Goal: Check status: Check status

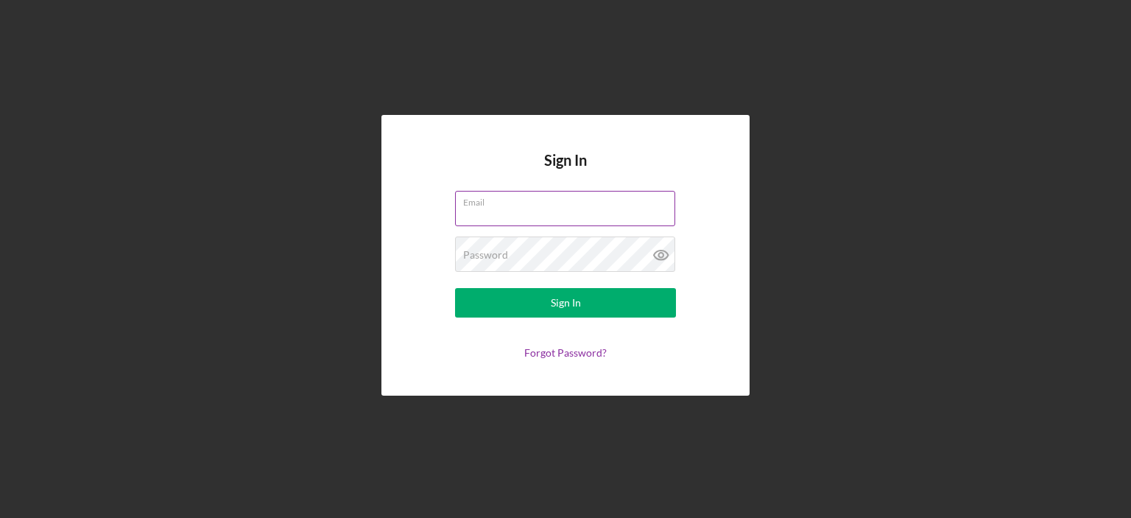
click at [526, 211] on input "Email" at bounding box center [565, 208] width 220 height 35
type input "[EMAIL_ADDRESS][DOMAIN_NAME]"
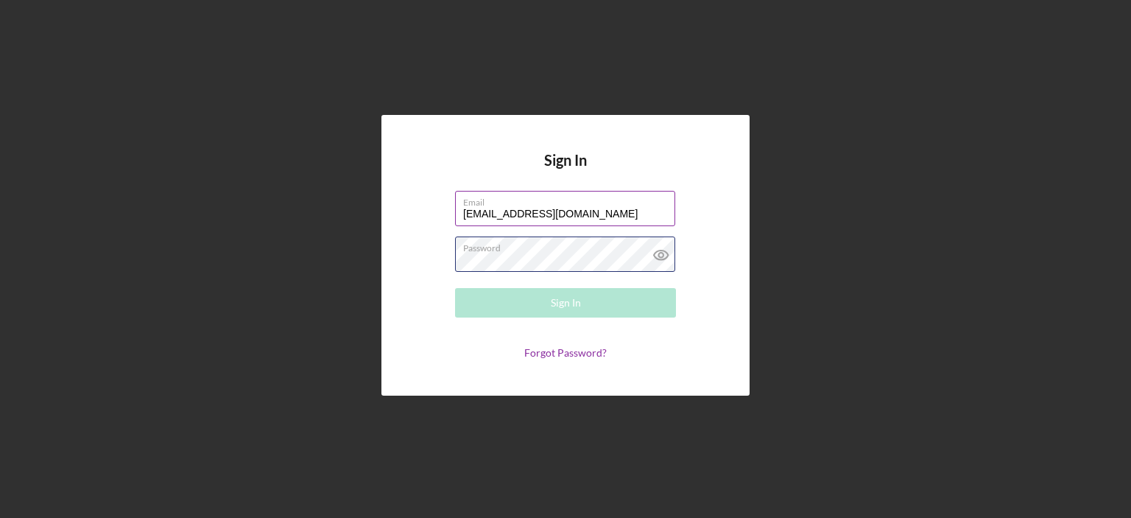
click at [566, 252] on div "Password Required" at bounding box center [565, 254] width 221 height 37
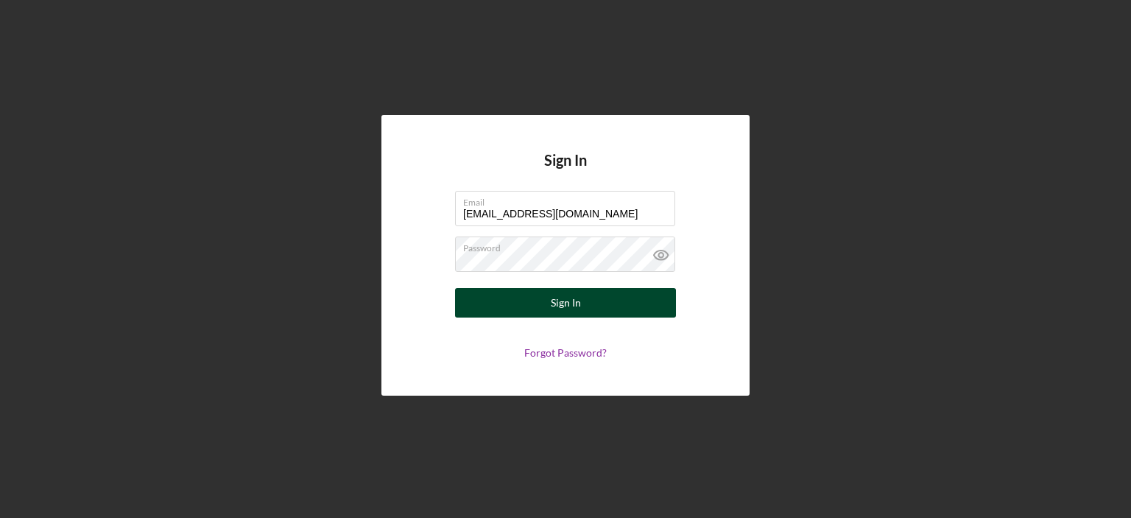
click at [584, 304] on button "Sign In" at bounding box center [565, 302] width 221 height 29
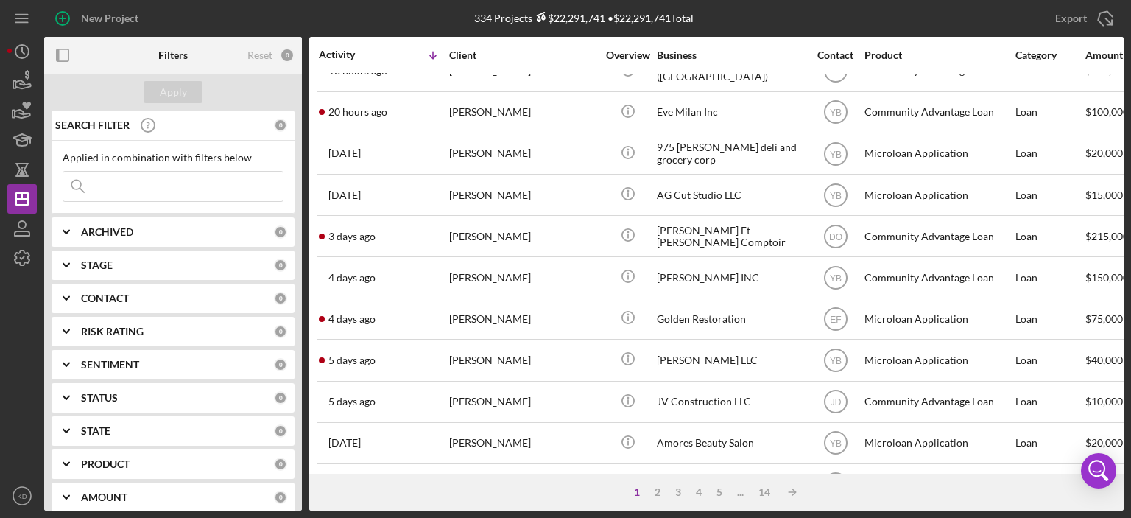
scroll to position [177, 0]
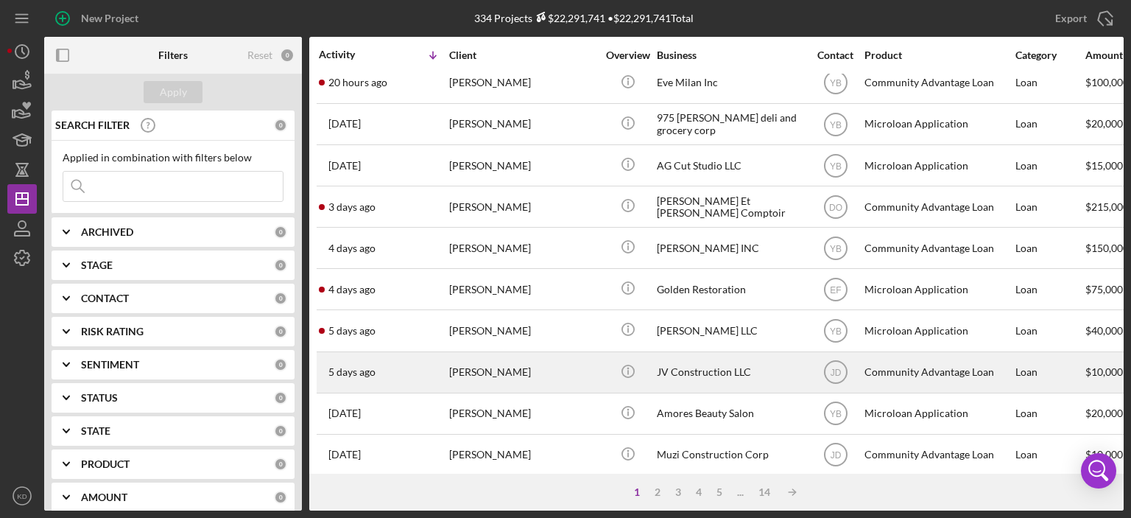
click at [695, 370] on div "JV Construction LLC" at bounding box center [730, 372] width 147 height 39
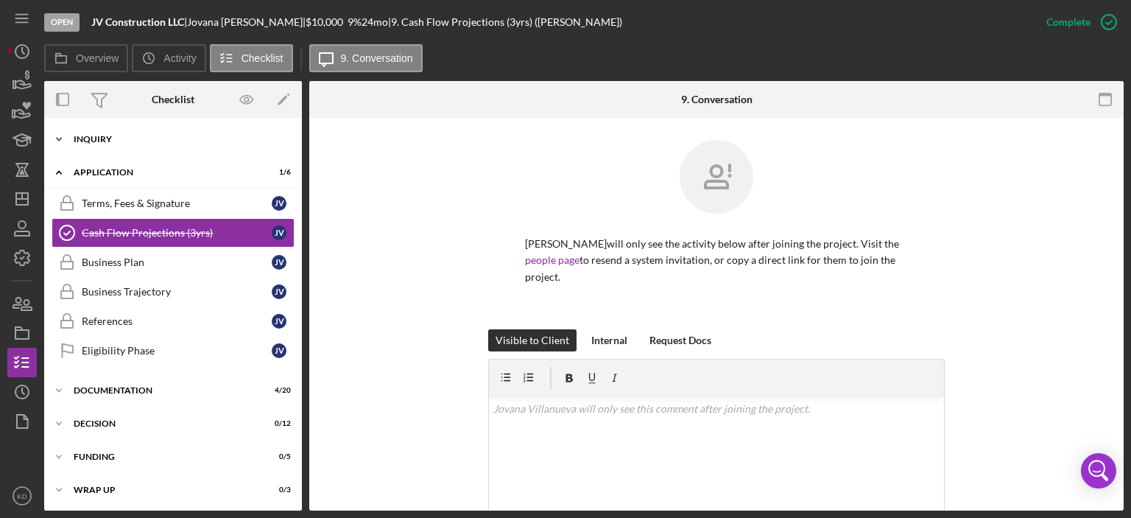
click at [61, 135] on icon "Icon/Expander" at bounding box center [58, 138] width 29 height 29
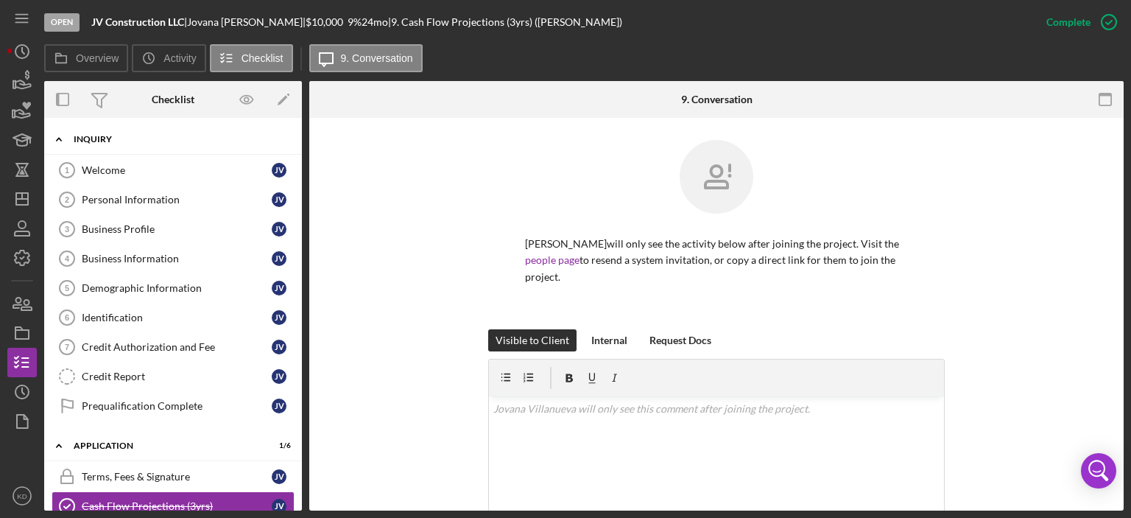
click at [61, 135] on icon "Icon/Expander" at bounding box center [58, 138] width 29 height 29
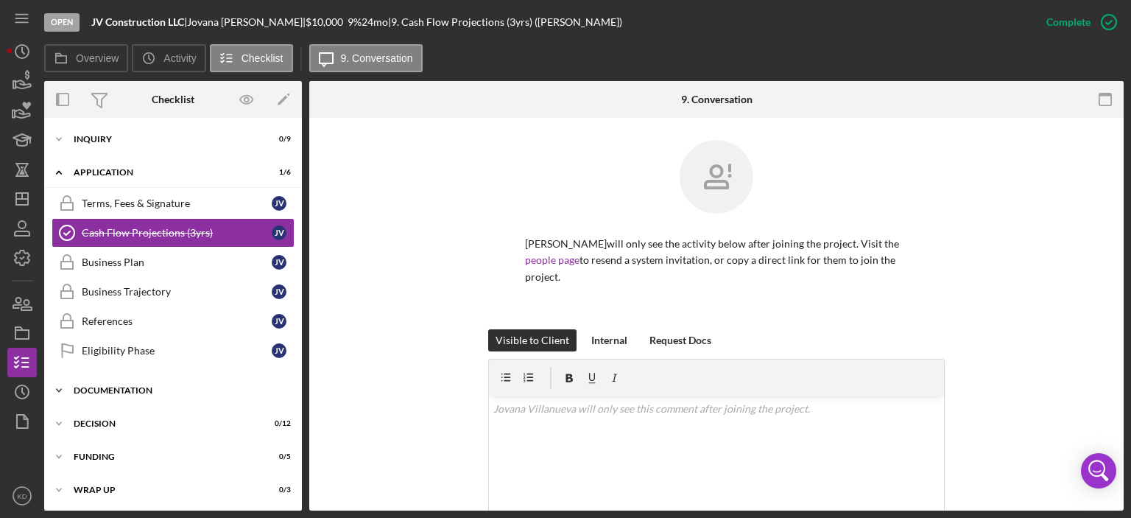
click at [59, 385] on icon "Icon/Expander" at bounding box center [58, 389] width 29 height 29
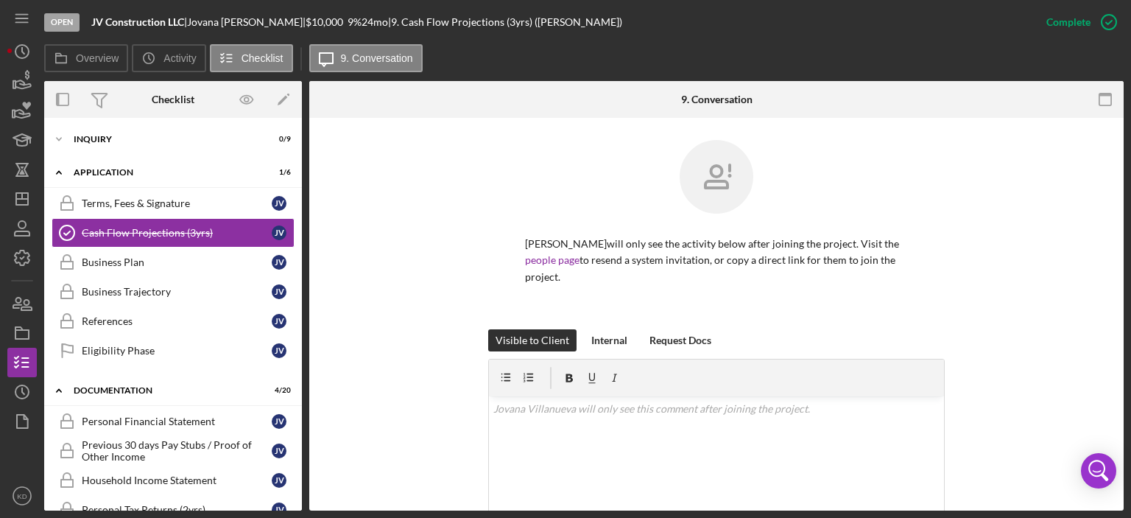
scroll to position [344, 0]
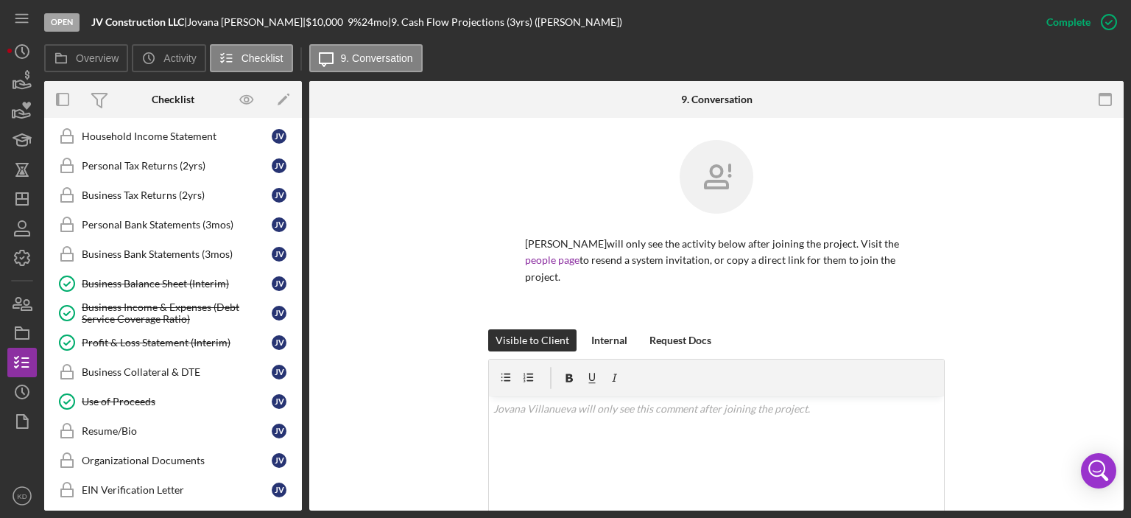
click at [297, 136] on div "Personal Financial Statement Personal Financial Statement J V Previous 30 days …" at bounding box center [173, 361] width 258 height 596
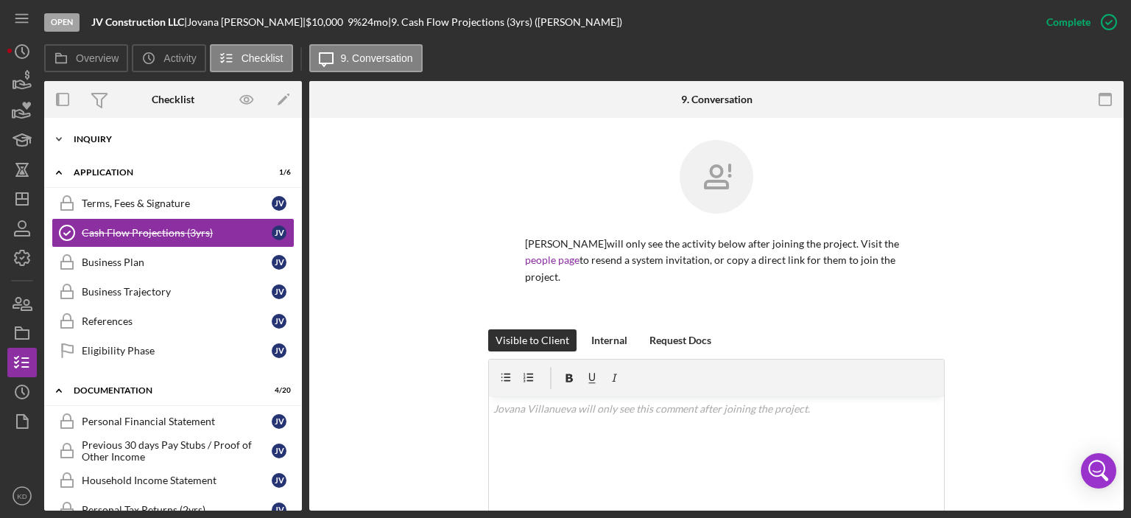
click at [57, 138] on icon "Icon/Expander" at bounding box center [58, 138] width 29 height 29
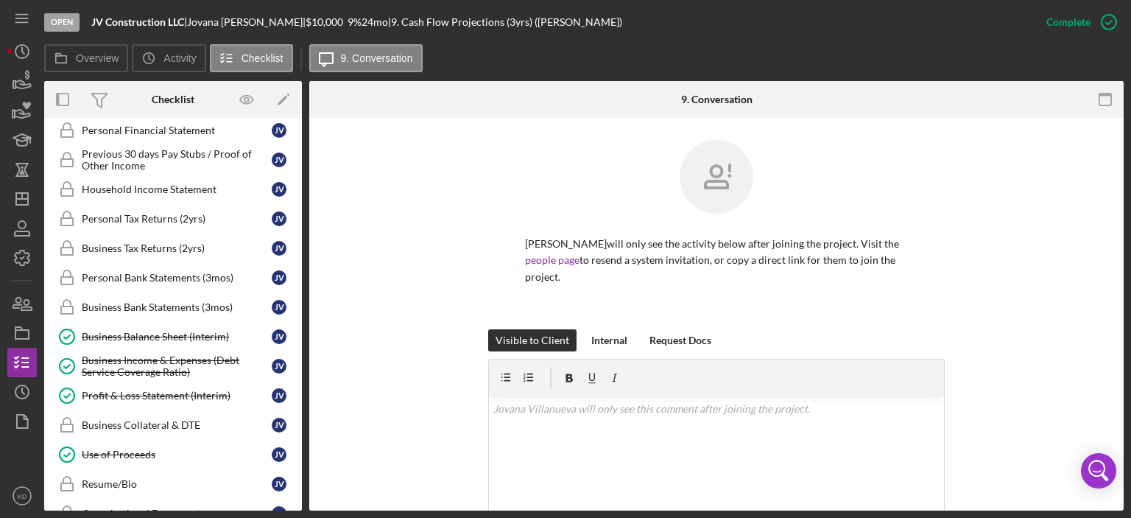
scroll to position [568, 0]
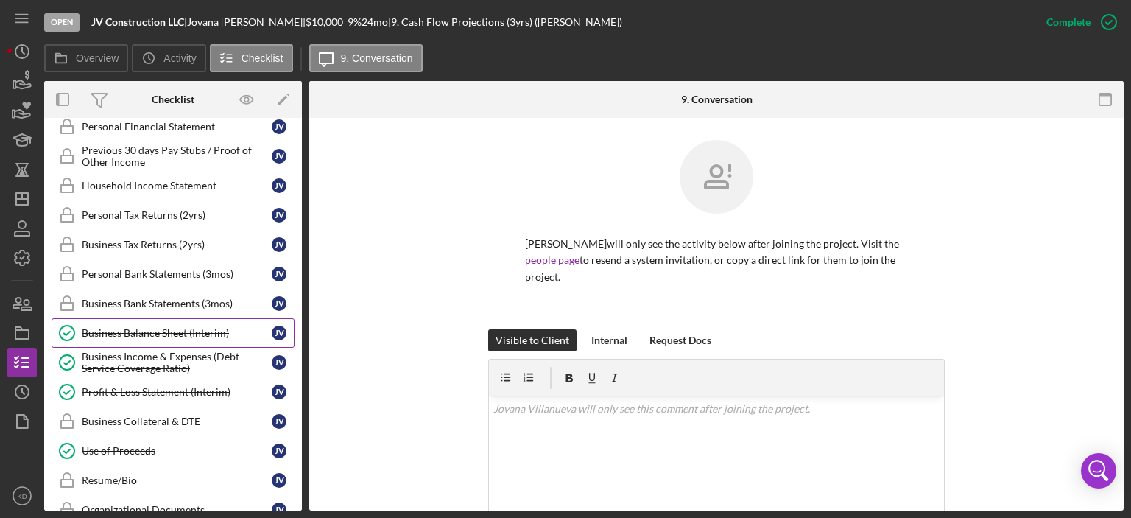
click at [117, 327] on div "Business Balance Sheet (Interim)" at bounding box center [177, 333] width 190 height 12
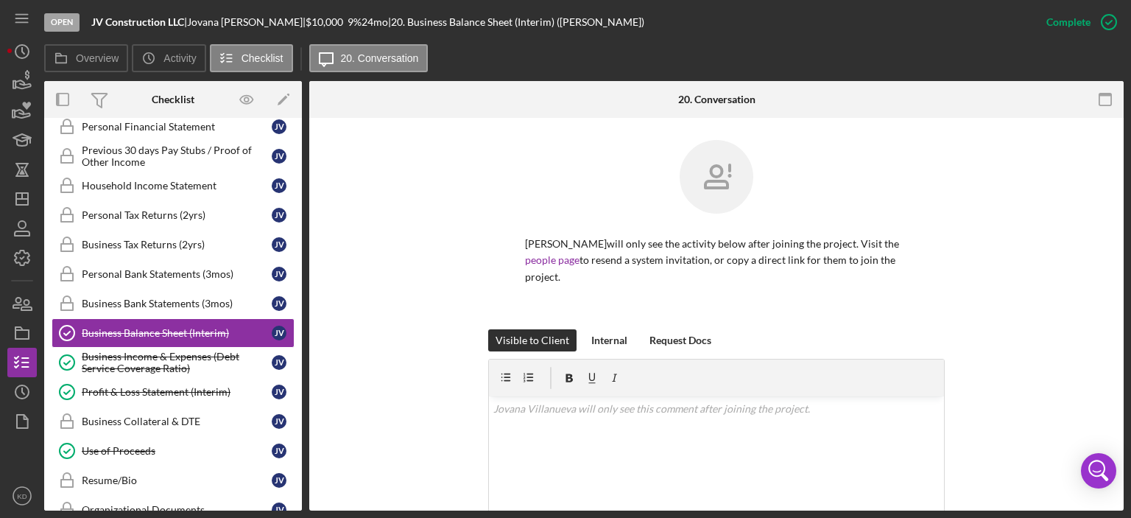
scroll to position [344, 0]
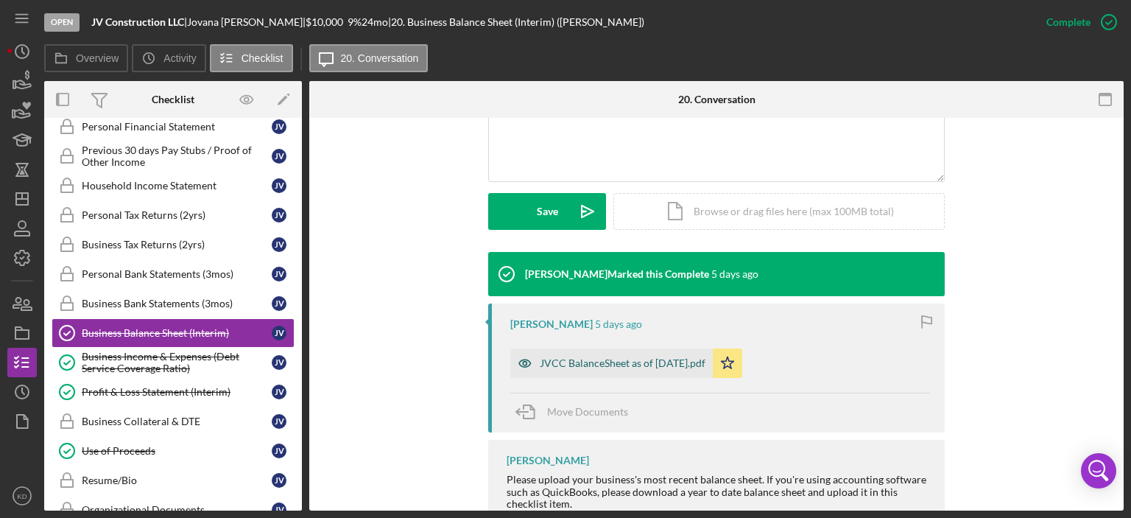
click at [600, 363] on div "JVCC BalanceSheet as of [DATE].pdf" at bounding box center [623, 363] width 166 height 12
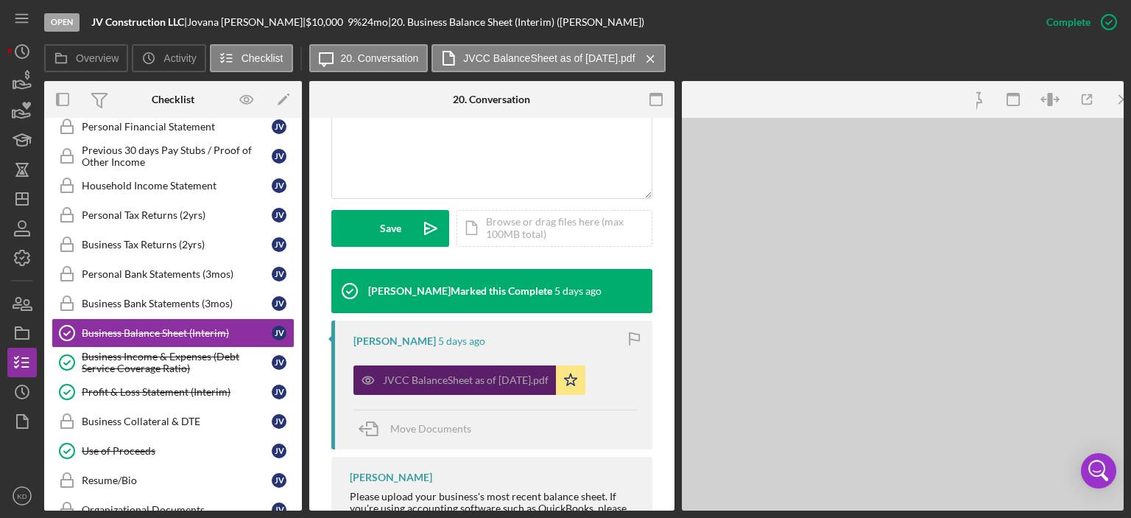
scroll to position [360, 0]
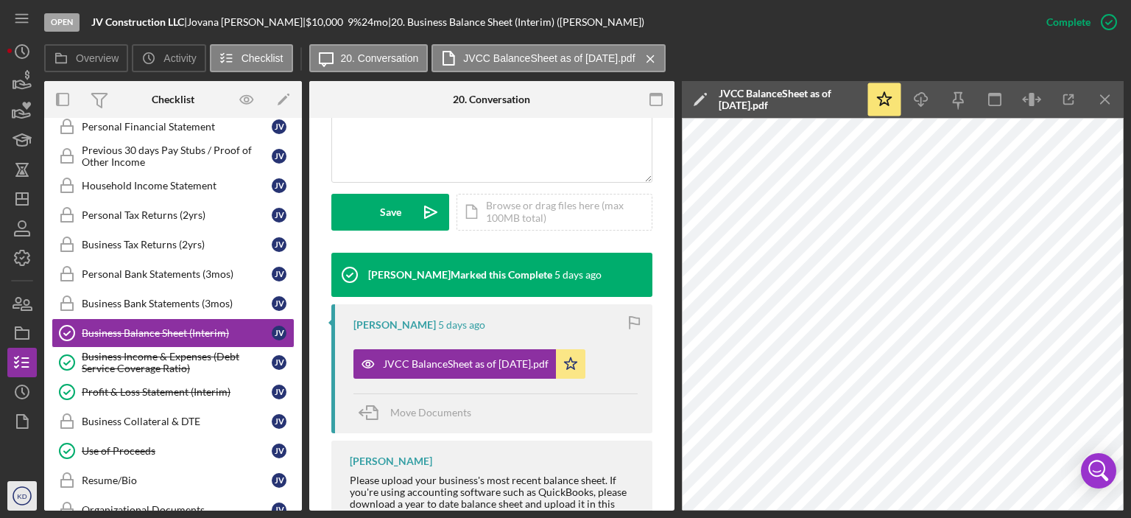
click at [24, 494] on text "KD" at bounding box center [22, 496] width 10 height 8
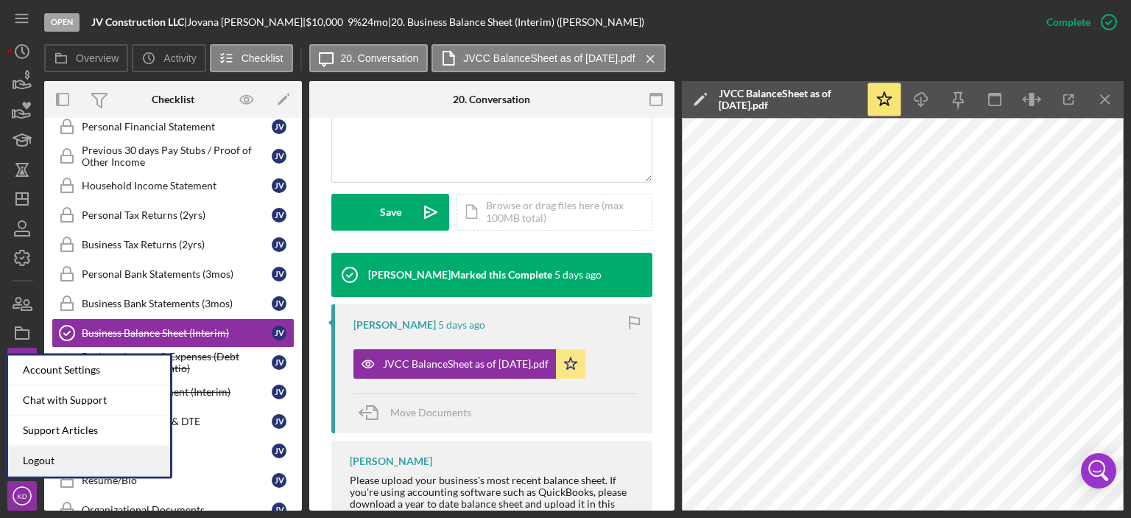
click at [26, 458] on link "Logout" at bounding box center [89, 460] width 162 height 30
